Goal: Submit feedback/report problem

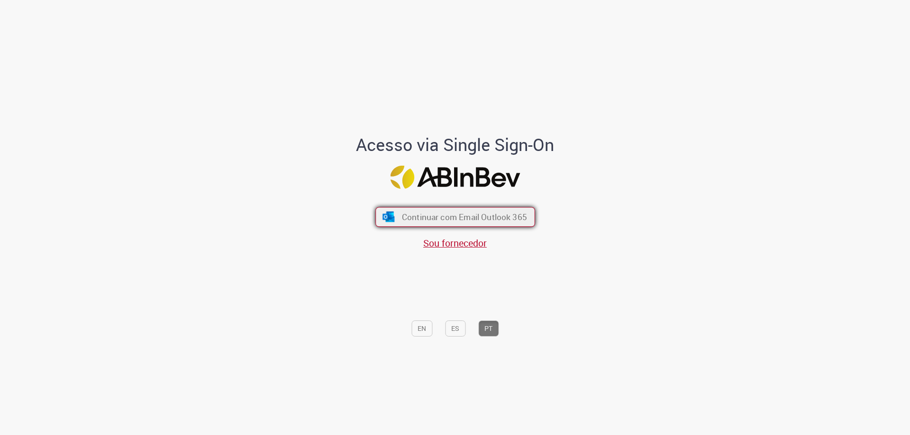
click at [477, 220] on span "Continuar com Email Outlook 365" at bounding box center [463, 217] width 125 height 11
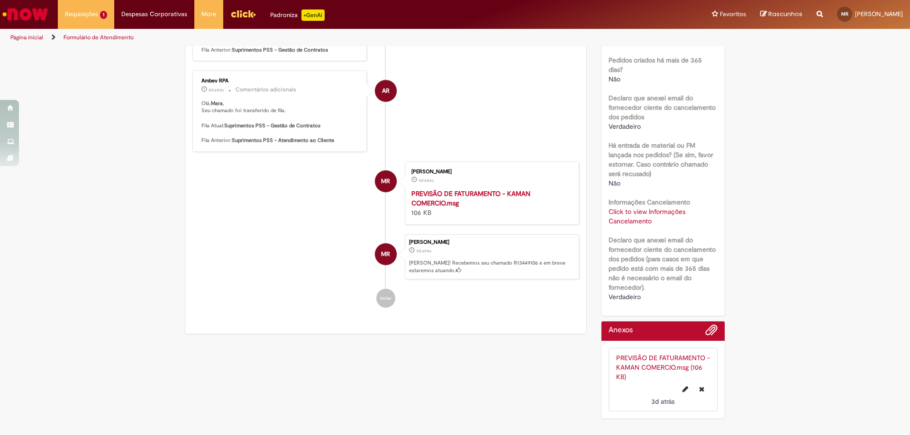
scroll to position [183, 0]
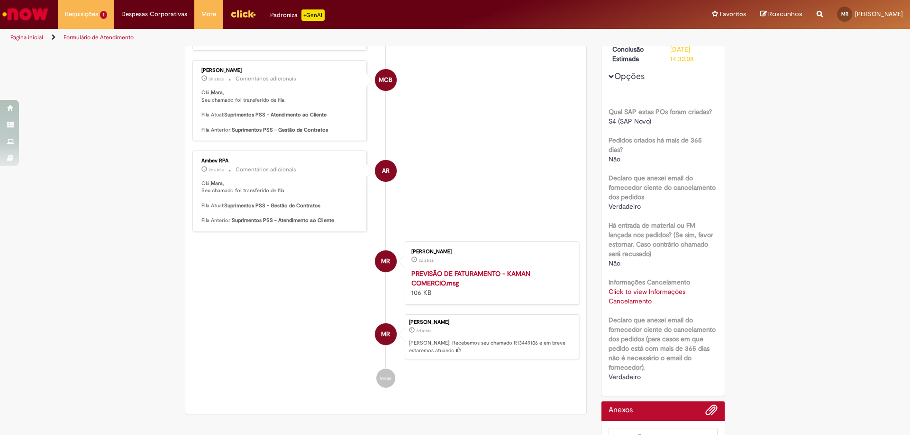
click at [467, 287] on strong "PREVISÃO DE FATURAMENTO - KAMAN COMERCIO.msg" at bounding box center [470, 279] width 119 height 18
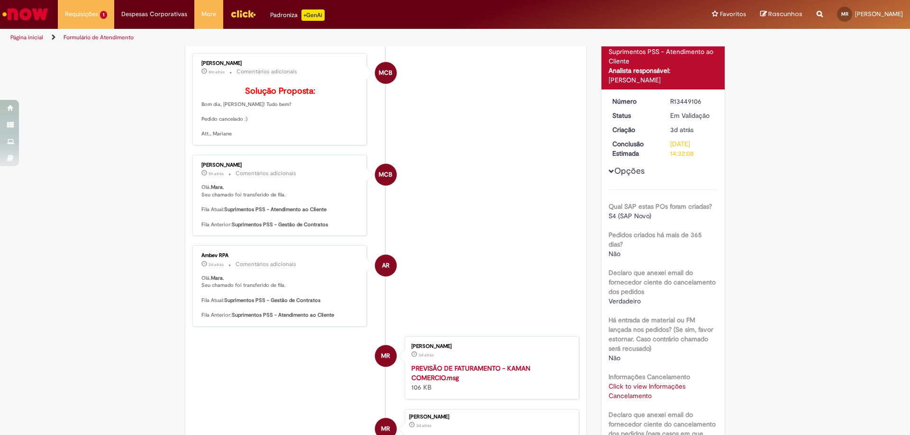
scroll to position [0, 0]
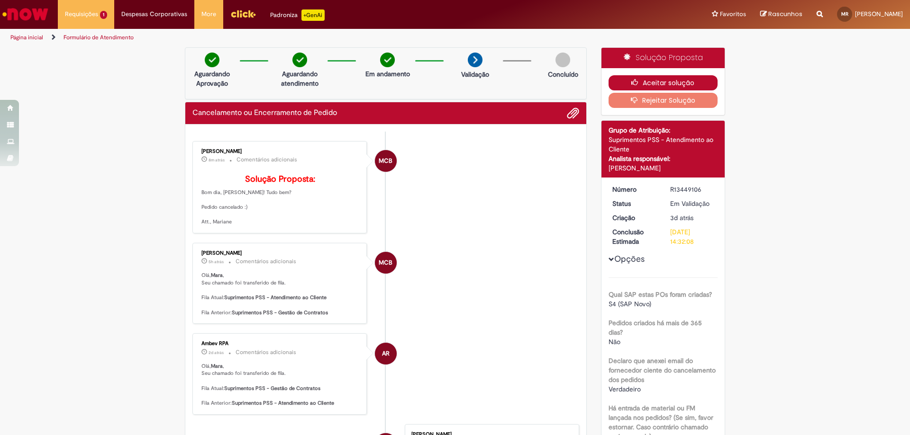
click at [637, 82] on icon "button" at bounding box center [636, 82] width 11 height 7
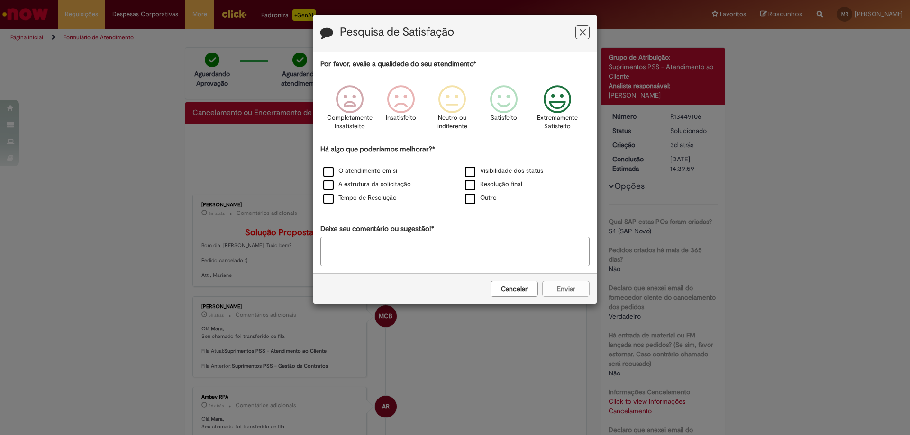
click at [554, 100] on icon "Feedback" at bounding box center [558, 99] width 36 height 28
click at [389, 170] on label "O atendimento em si" at bounding box center [360, 171] width 74 height 9
click at [556, 281] on button "Enviar" at bounding box center [565, 289] width 47 height 16
